Goal: Task Accomplishment & Management: Manage account settings

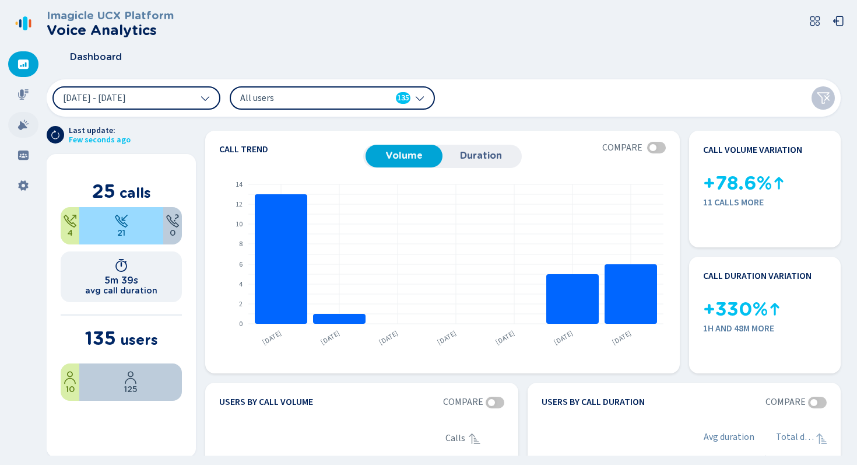
click at [22, 128] on icon at bounding box center [23, 125] width 12 height 12
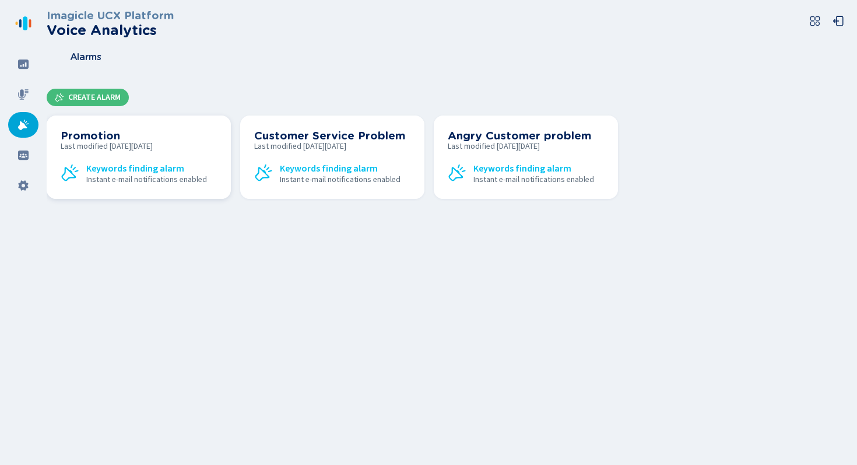
click at [194, 152] on div "Promotion Last modified [DATE][DATE] Keywords finding alarm Instant e-mail noti…" at bounding box center [139, 156] width 156 height 55
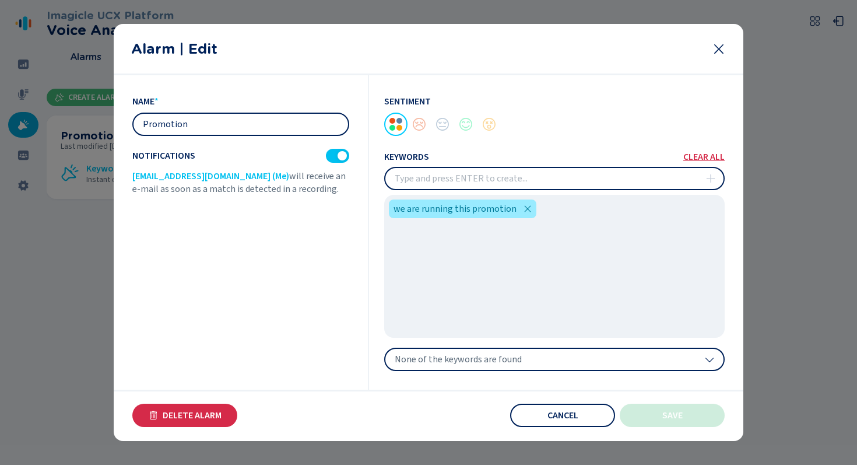
click at [527, 356] on div "None of the keywords are found" at bounding box center [554, 359] width 341 height 23
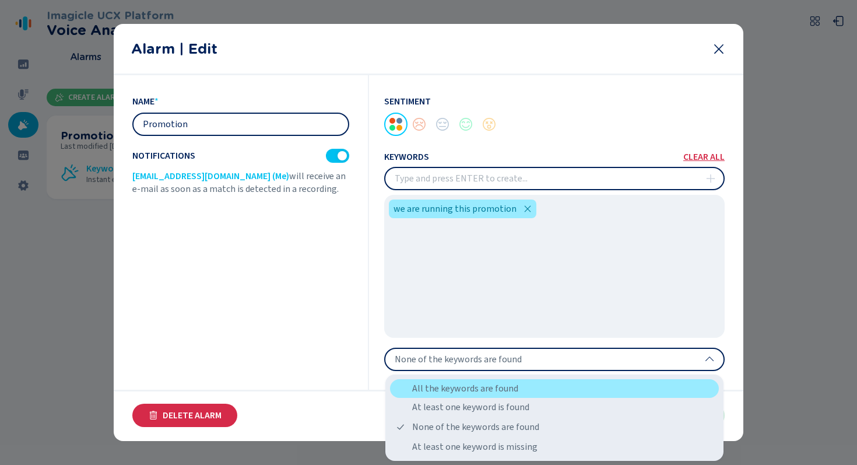
click at [527, 381] on div "All the keywords are found" at bounding box center [554, 388] width 329 height 19
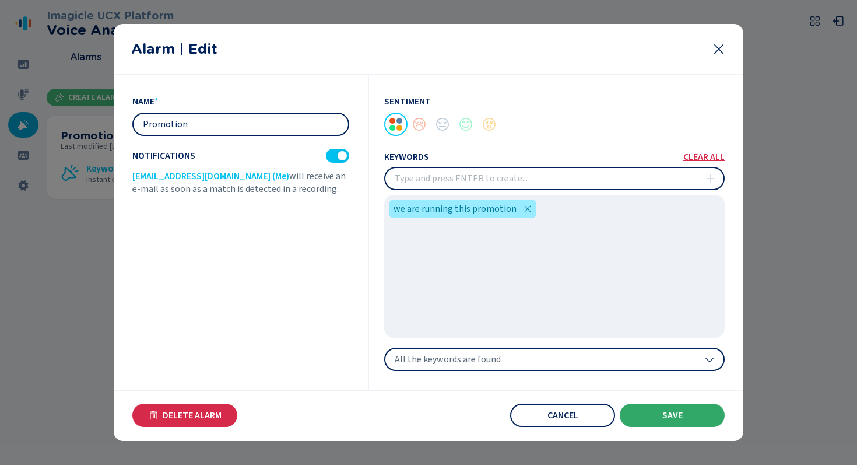
click at [655, 409] on button "Save" at bounding box center [672, 414] width 105 height 23
